Goal: Task Accomplishment & Management: Complete application form

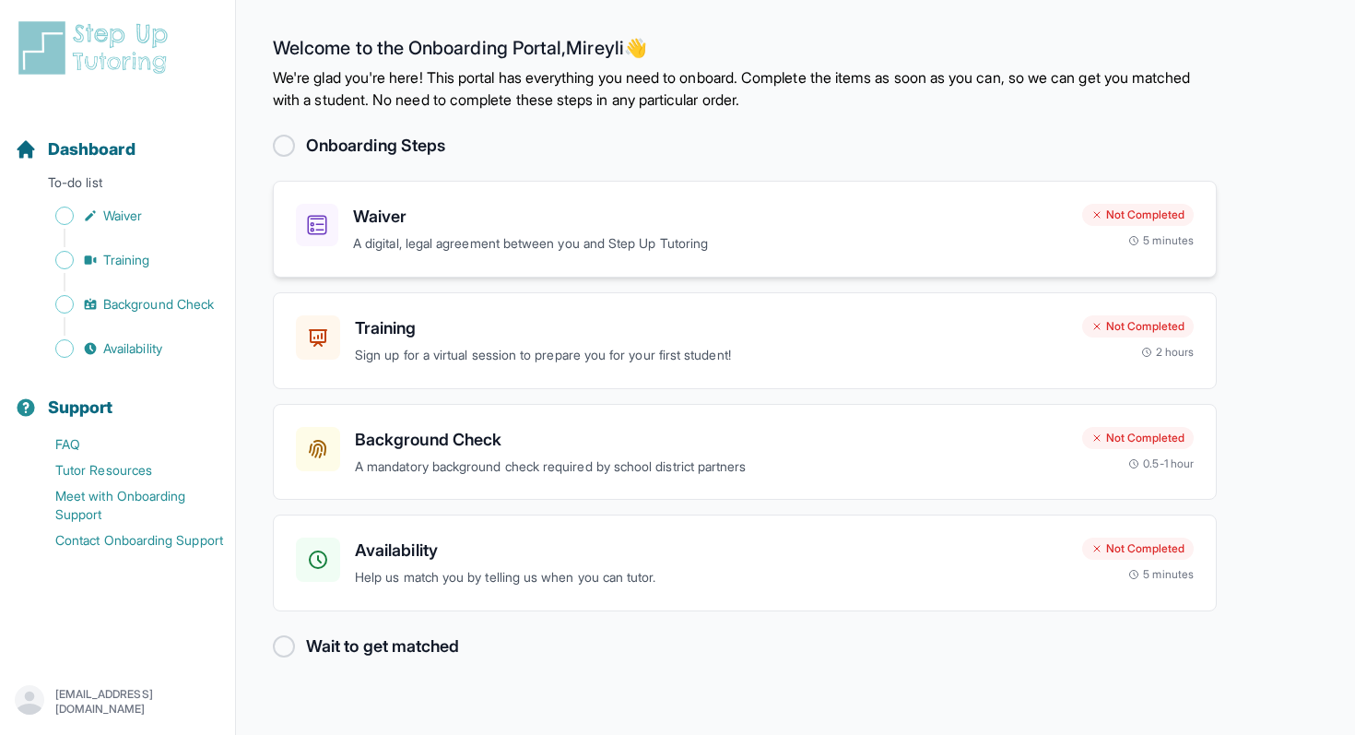
click at [754, 233] on p "A digital, legal agreement between you and Step Up Tutoring" at bounding box center [710, 243] width 714 height 21
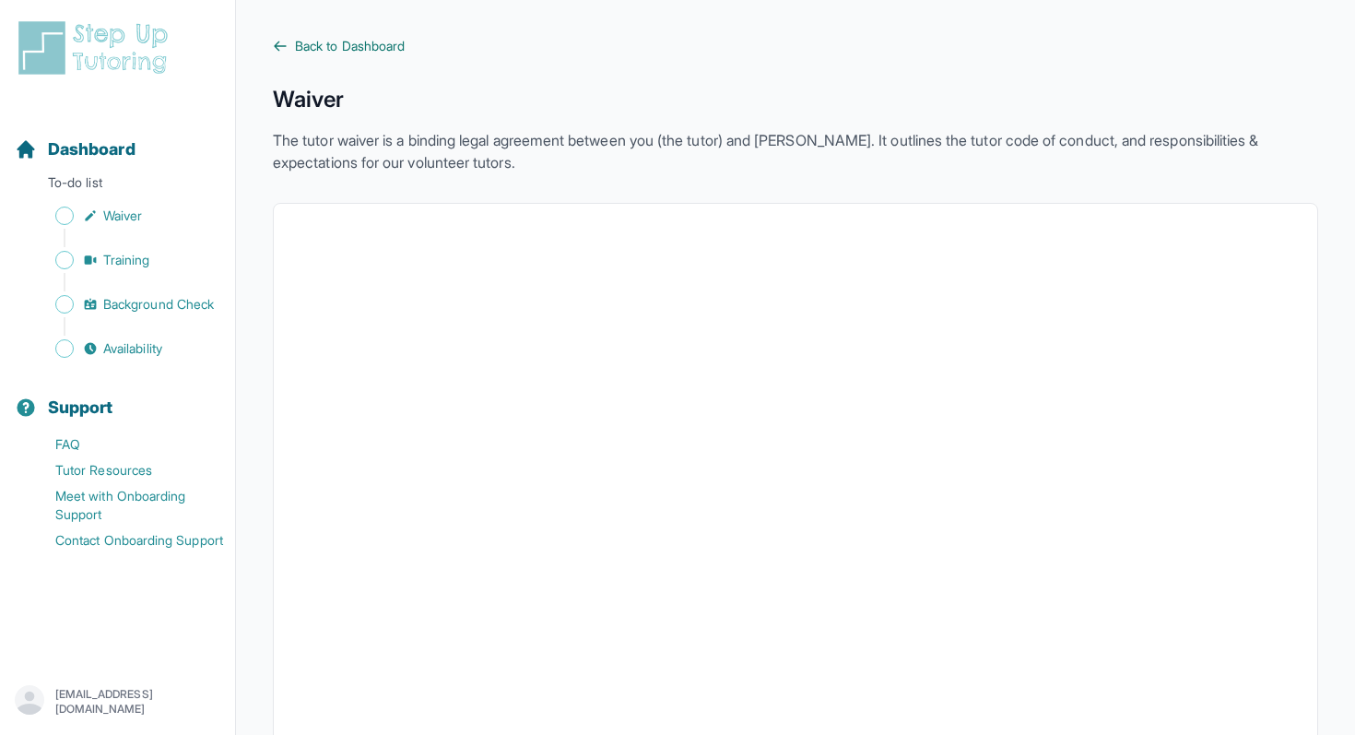
click at [279, 43] on icon at bounding box center [280, 46] width 15 height 15
